Goal: Check status

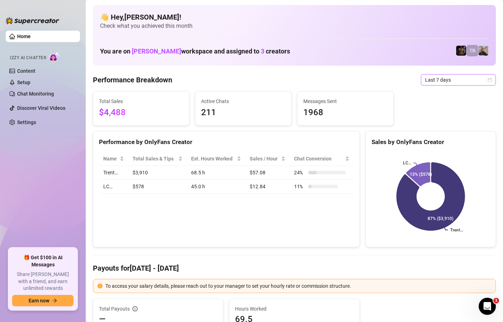
click at [490, 80] on icon "calendar" at bounding box center [489, 80] width 4 height 4
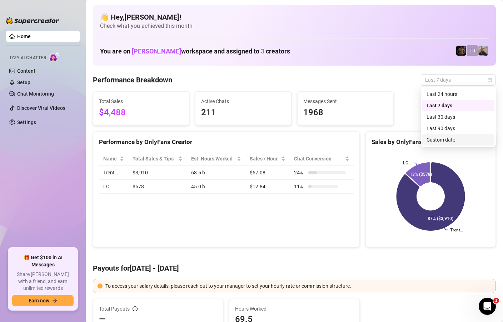
click at [440, 139] on div "Custom date" at bounding box center [458, 140] width 64 height 8
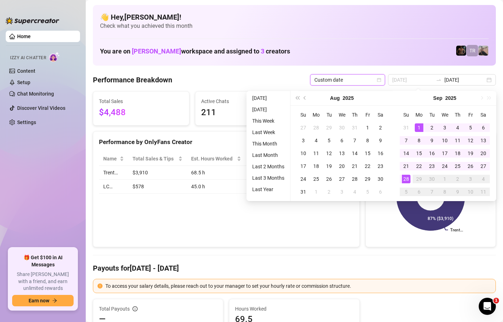
type input "[DATE]"
click at [418, 126] on div "1" at bounding box center [419, 128] width 9 height 9
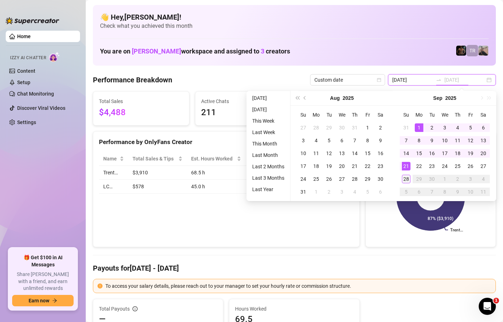
type input "[DATE]"
click at [405, 179] on div "28" at bounding box center [406, 179] width 9 height 9
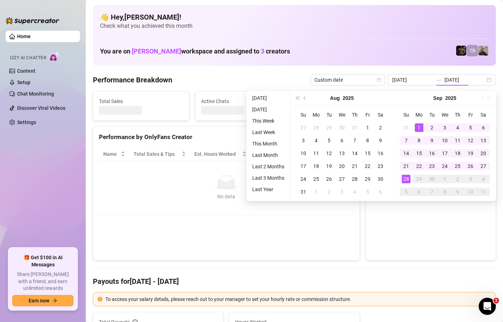
type input "[DATE]"
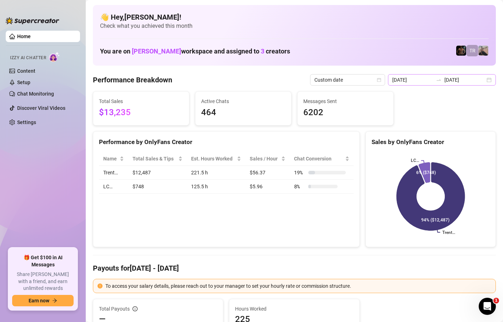
click at [490, 81] on div "[DATE] [DATE]" at bounding box center [442, 79] width 108 height 11
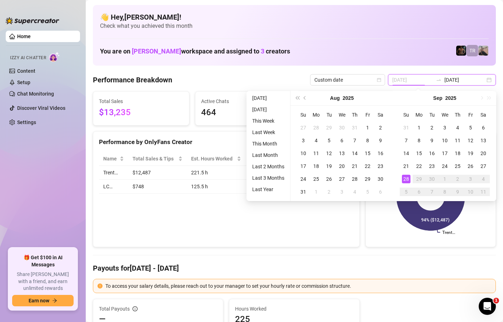
type input "[DATE]"
click at [406, 177] on div "28" at bounding box center [406, 179] width 9 height 9
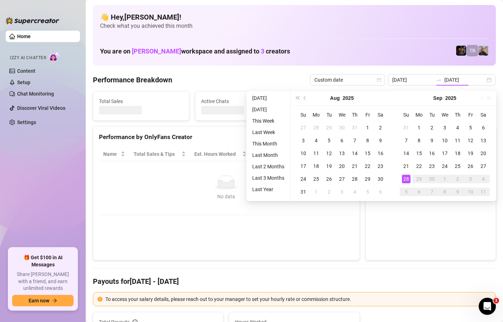
type input "[DATE]"
